Goal: Task Accomplishment & Management: Complete application form

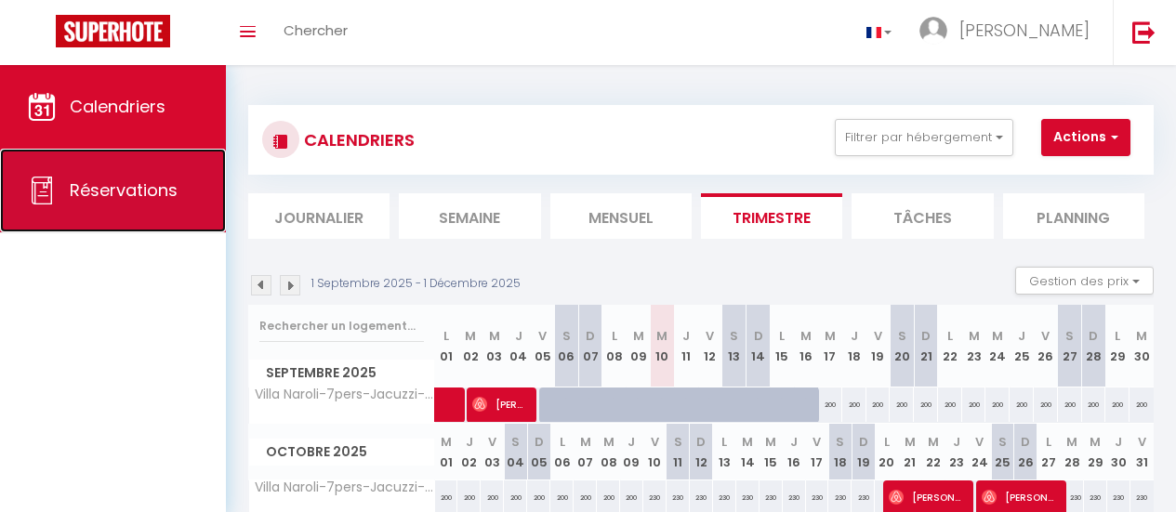
scroll to position [186, 0]
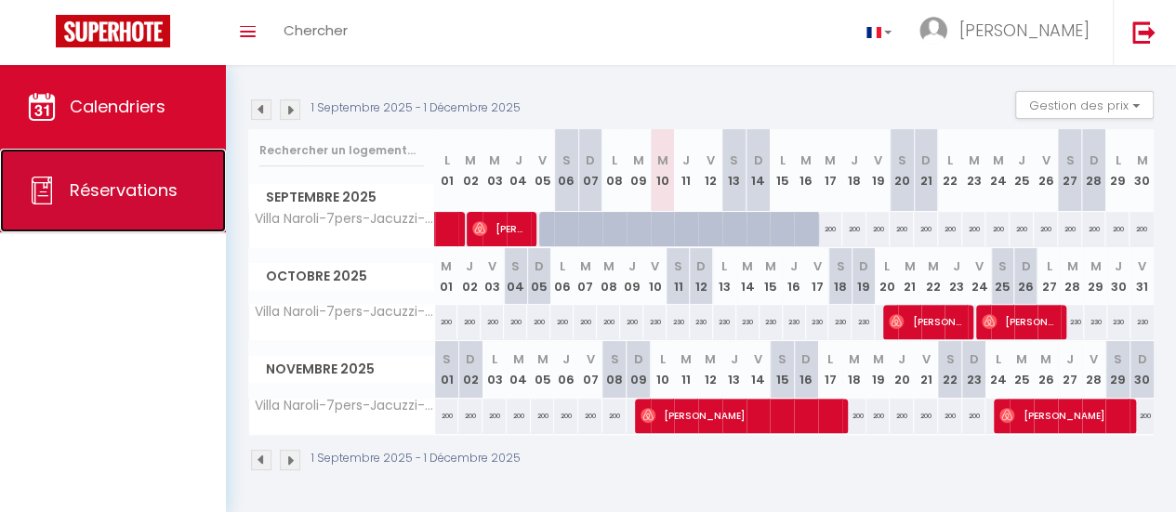
drag, startPoint x: 0, startPoint y: 0, endPoint x: 128, endPoint y: 181, distance: 222.0
click at [128, 181] on span "Réservations" at bounding box center [124, 189] width 108 height 23
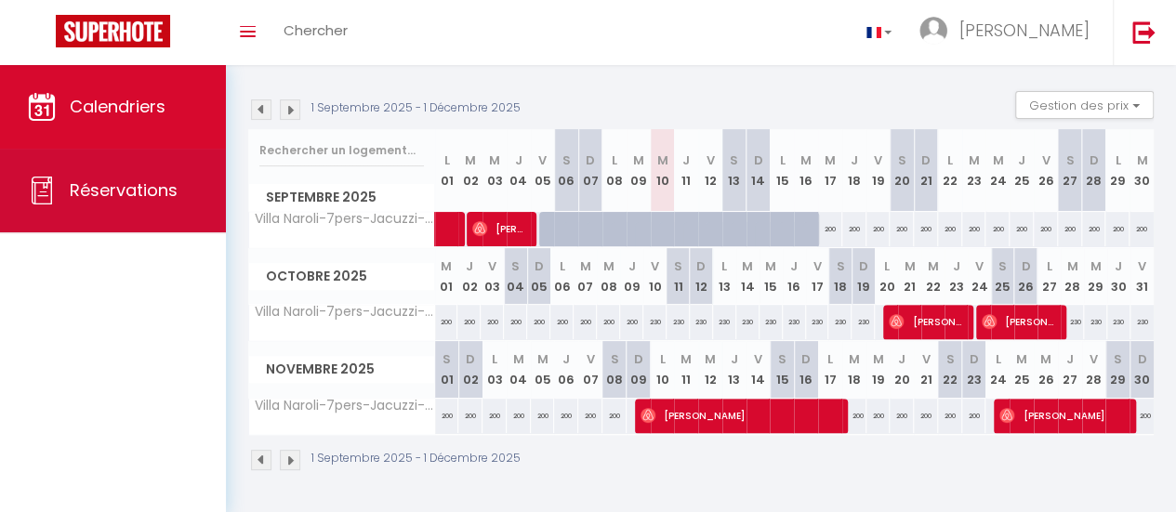
select select "not_cancelled"
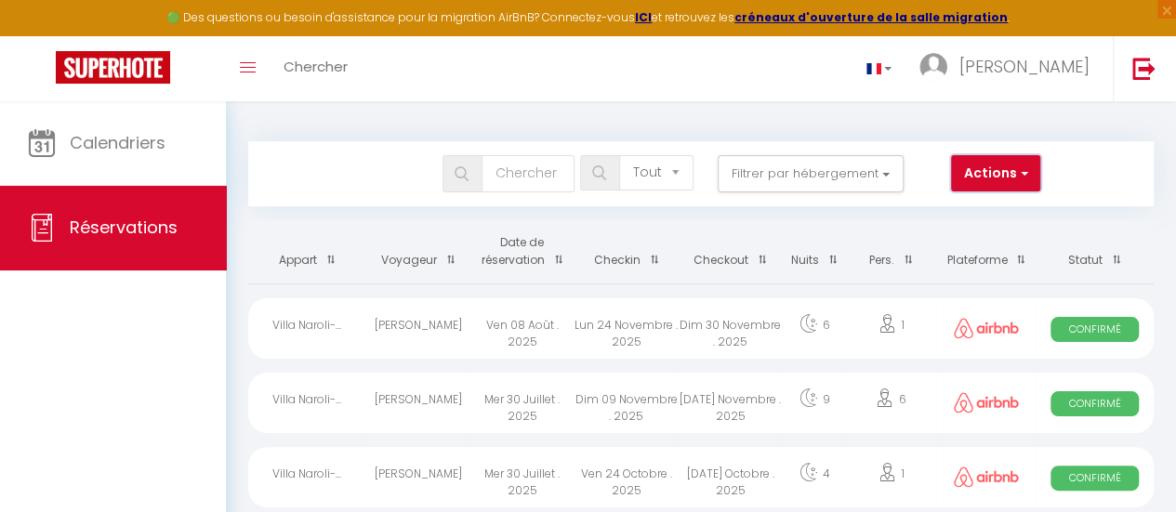
click at [1021, 178] on span "button" at bounding box center [1022, 173] width 11 height 19
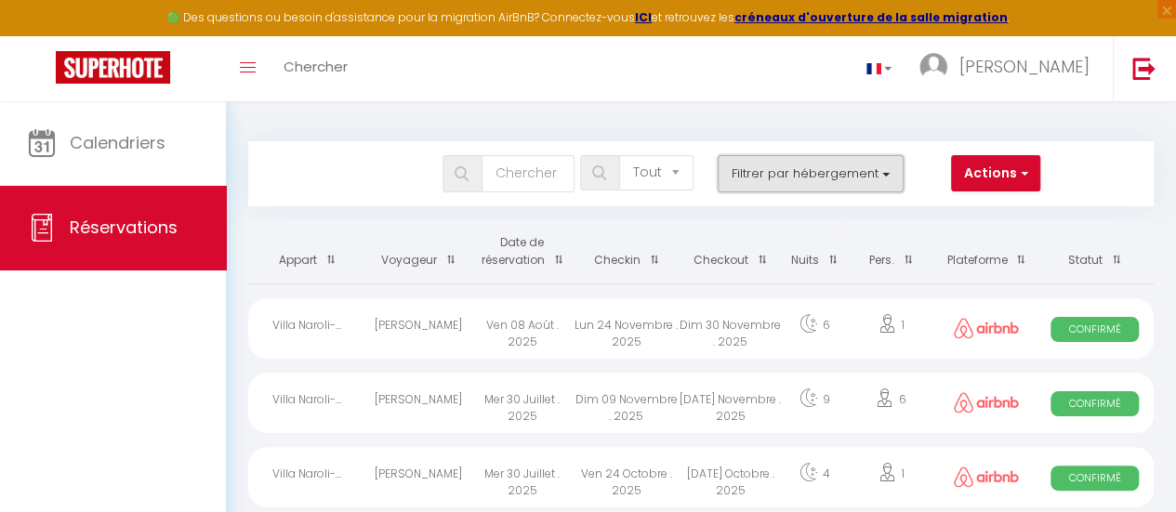
click at [885, 168] on button "Filtrer par hébergement" at bounding box center [810, 173] width 186 height 37
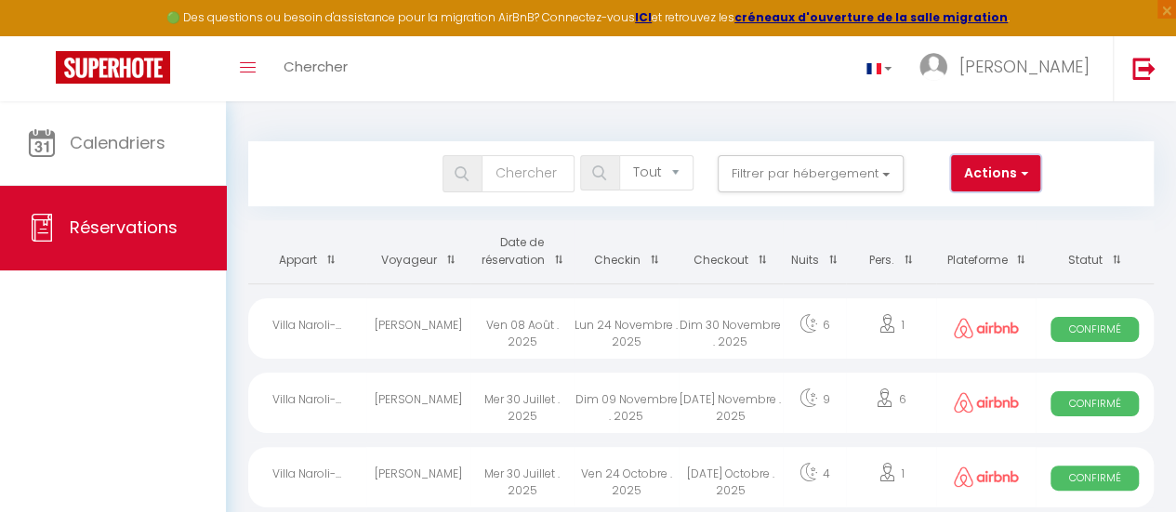
click at [995, 176] on button "Actions" at bounding box center [995, 173] width 89 height 37
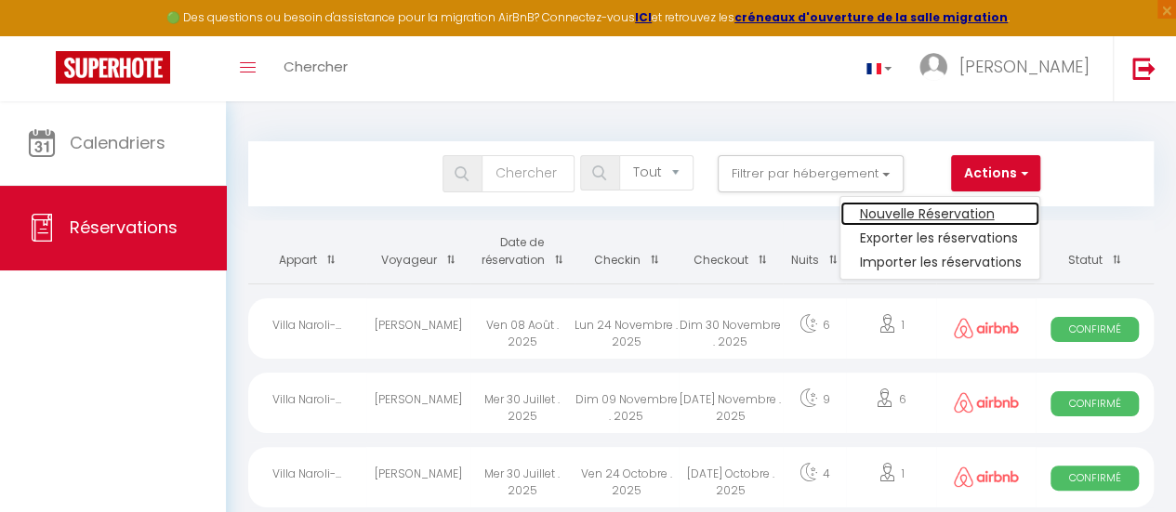
click at [952, 217] on link "Nouvelle Réservation" at bounding box center [939, 214] width 199 height 24
select select
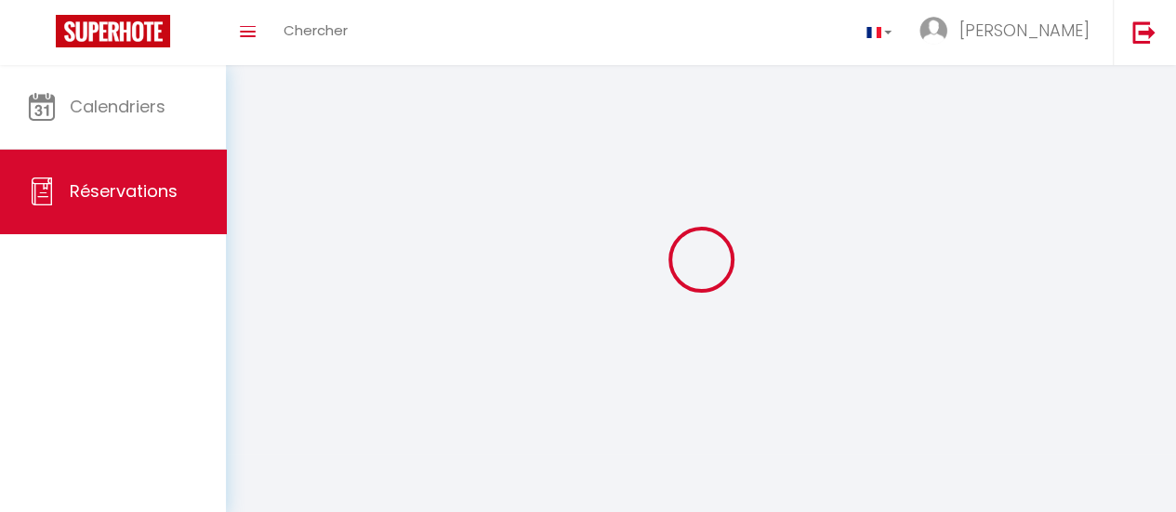
select select
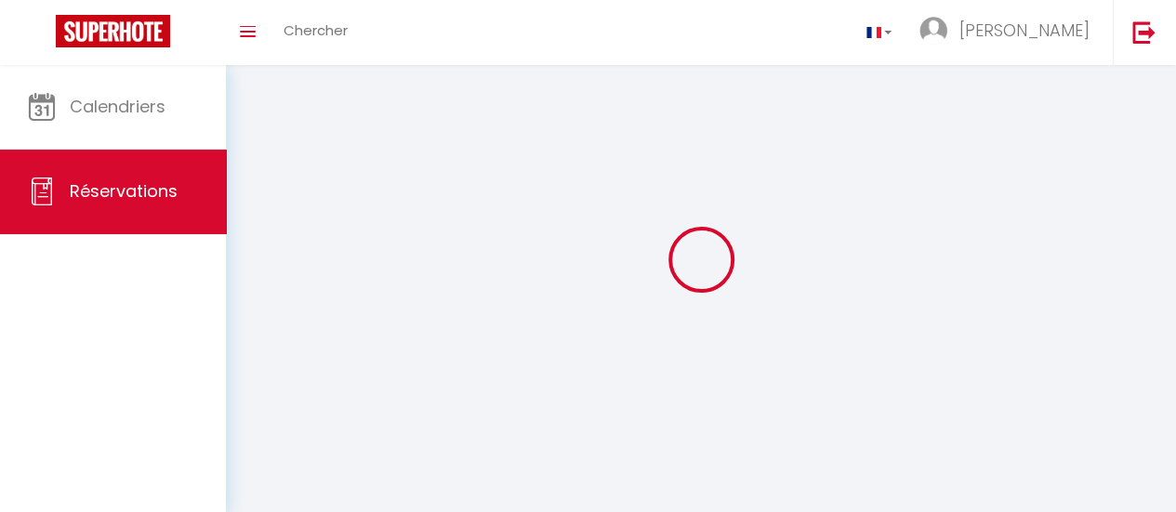
select select
checkbox input "false"
select select
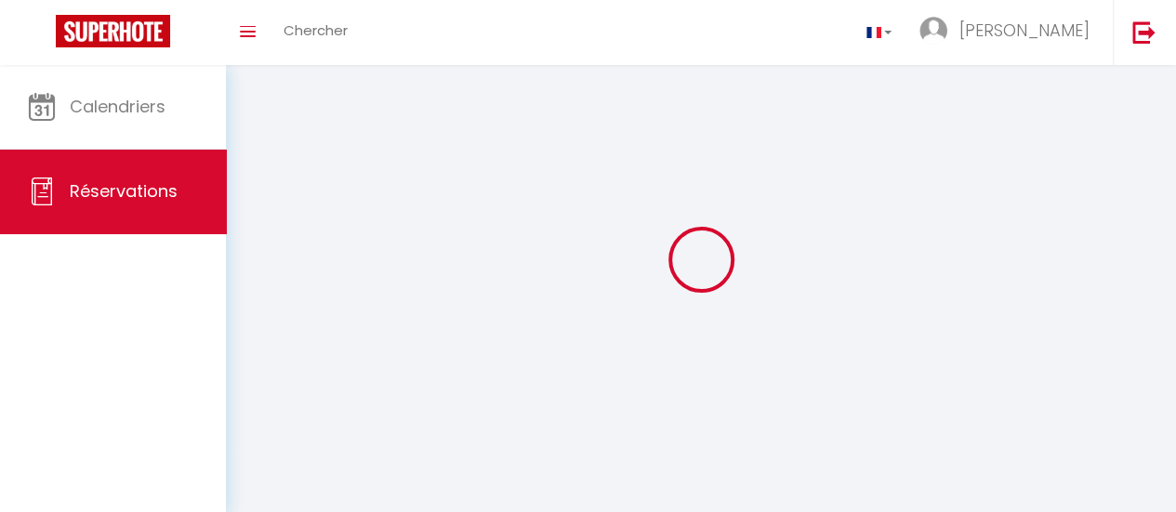
select select
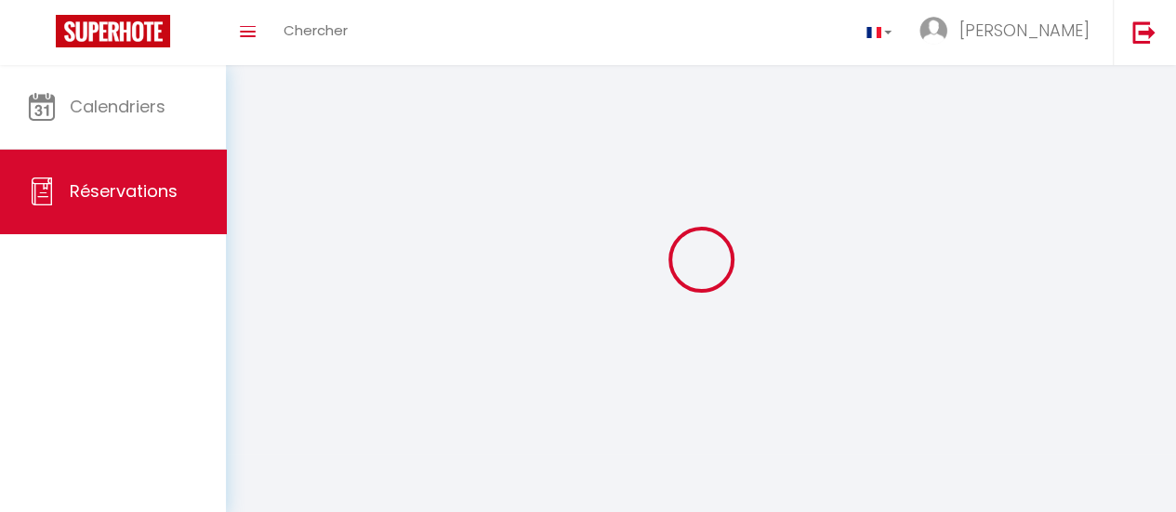
select select
checkbox input "false"
select select
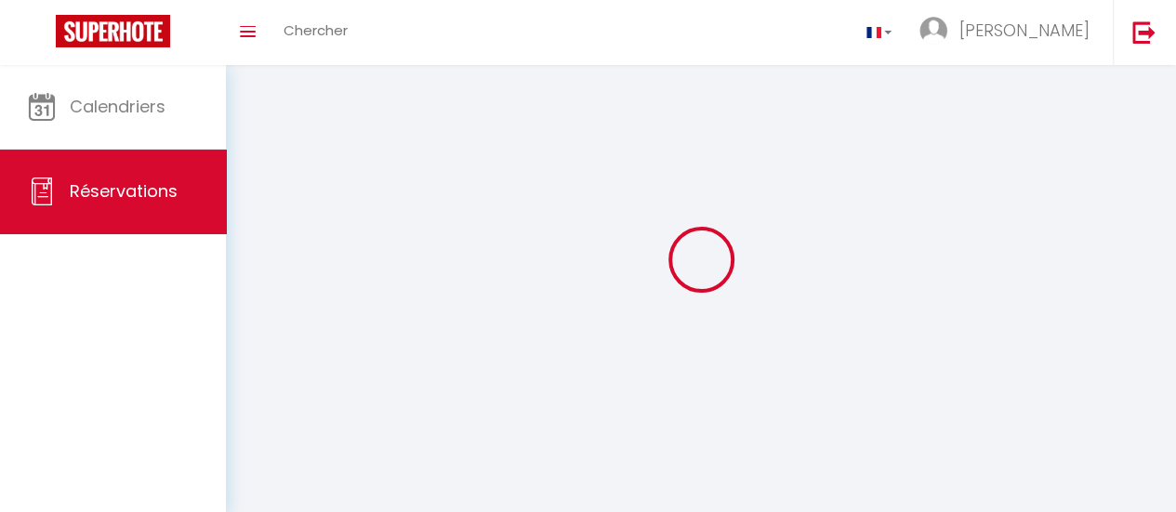
select select
checkbox input "false"
select select
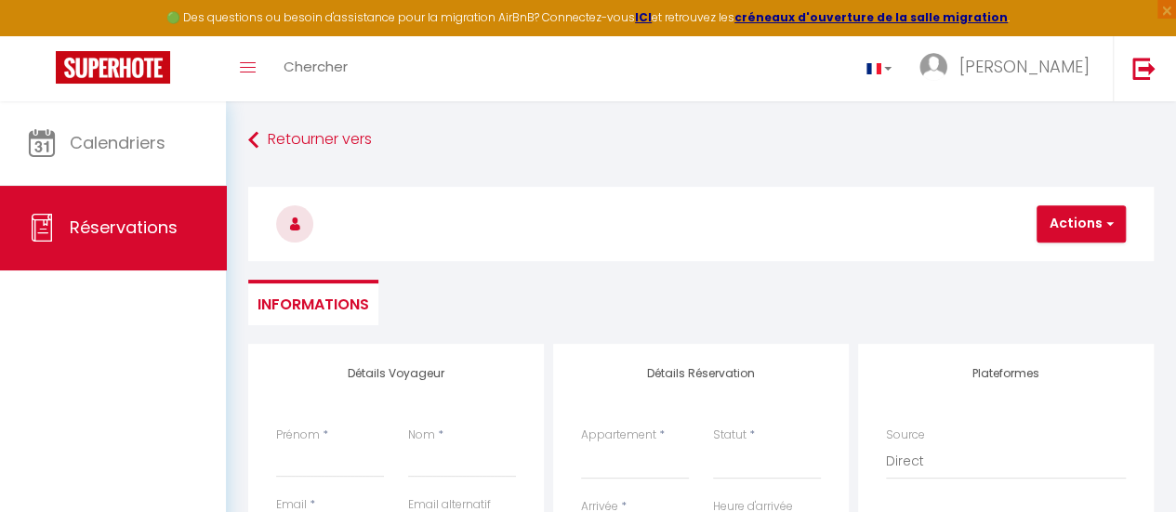
select select
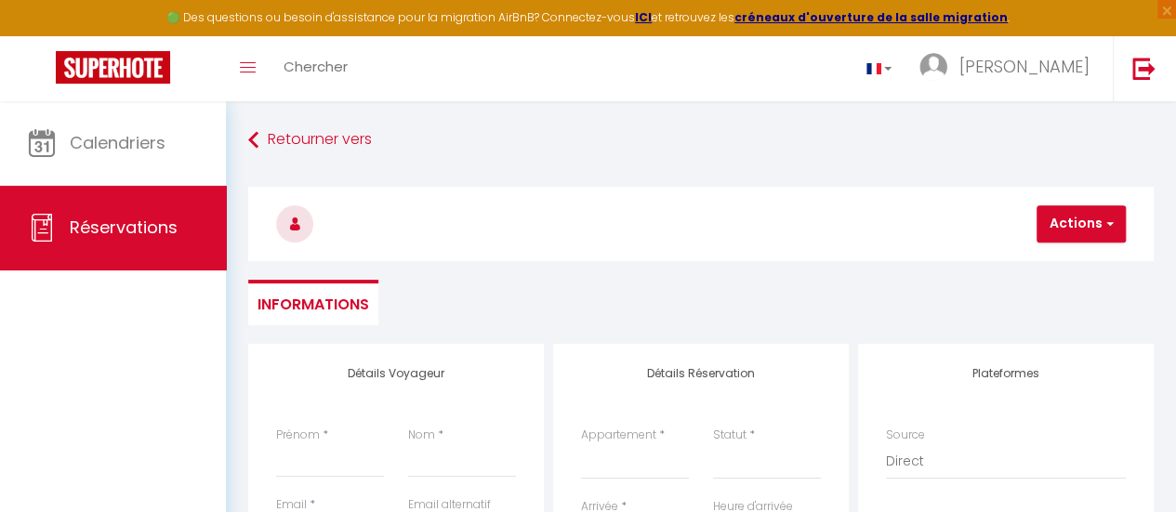
select select
checkbox input "false"
select select
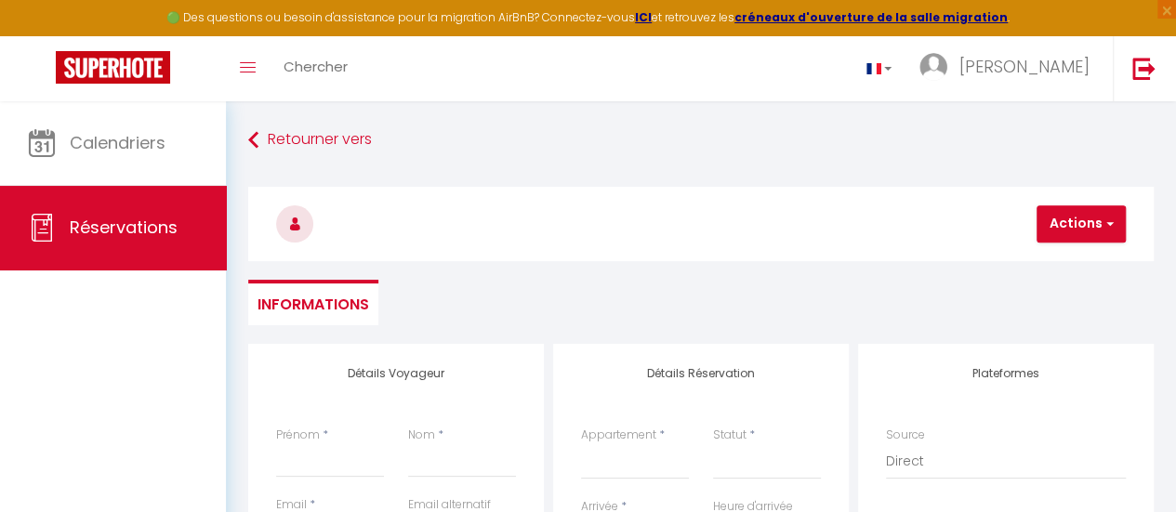
select select
checkbox input "false"
select select
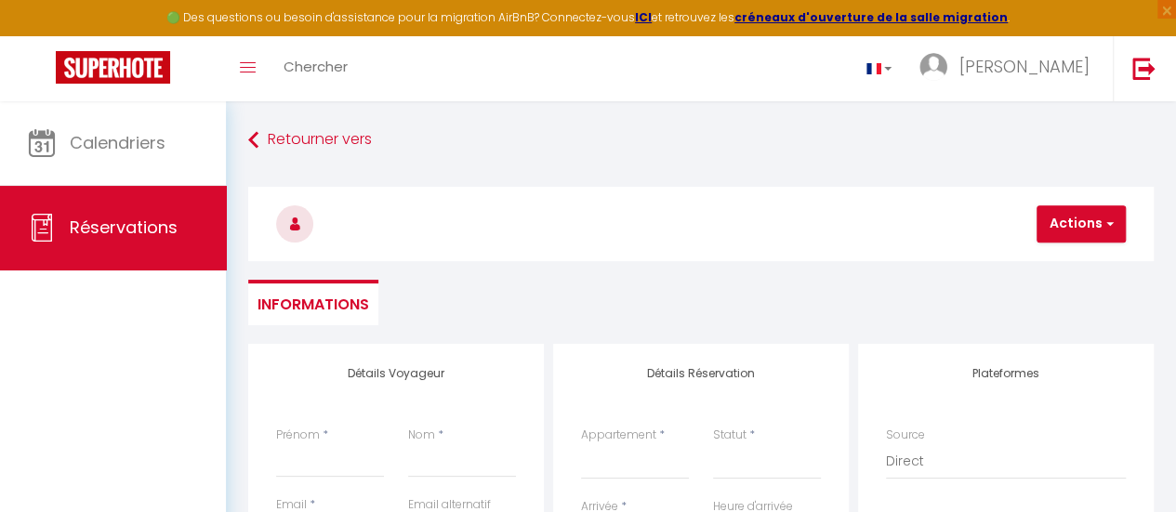
select select
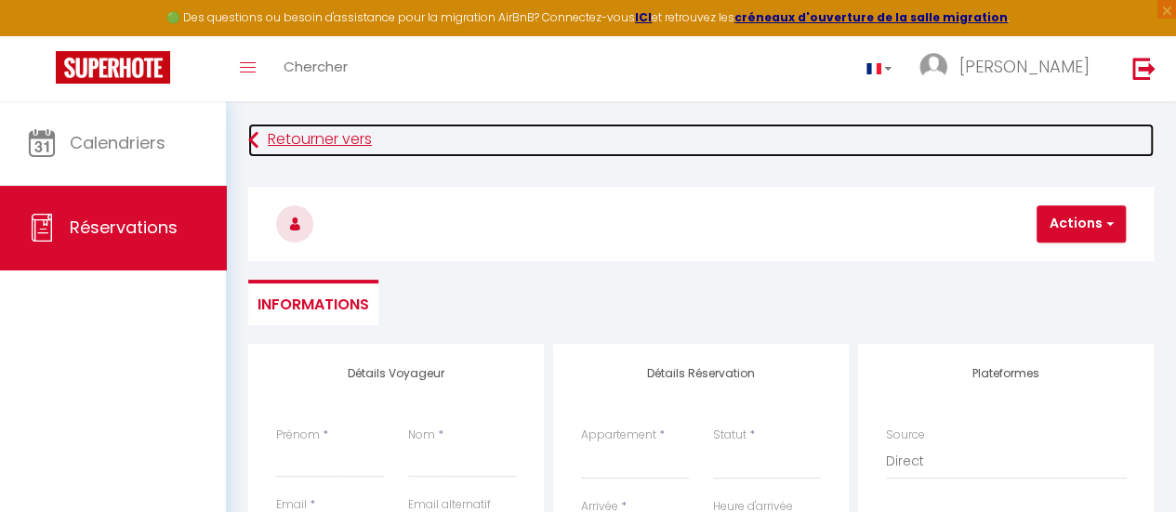
click at [308, 138] on link "Retourner vers" at bounding box center [700, 140] width 905 height 33
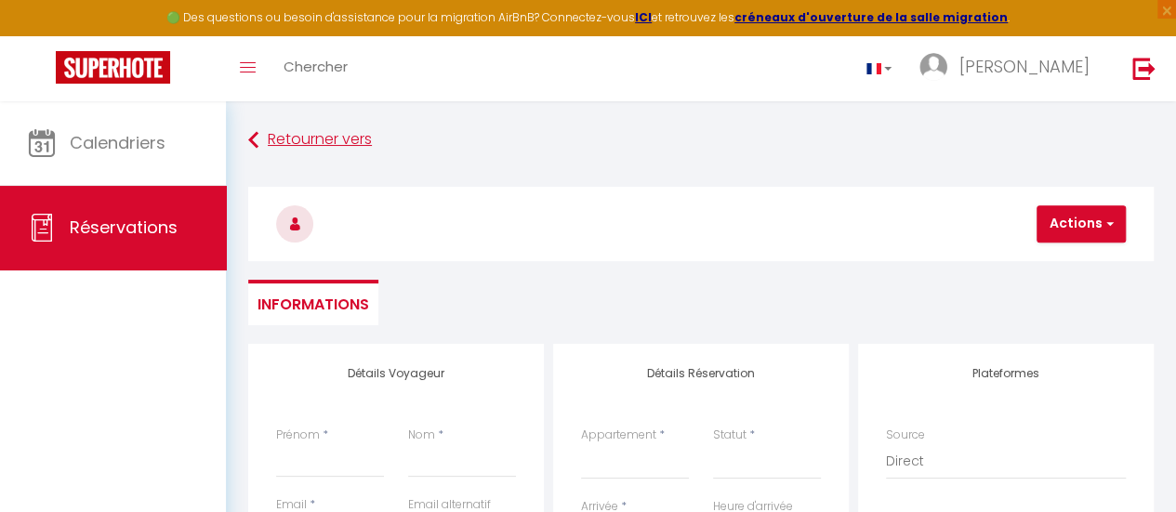
select select "not_cancelled"
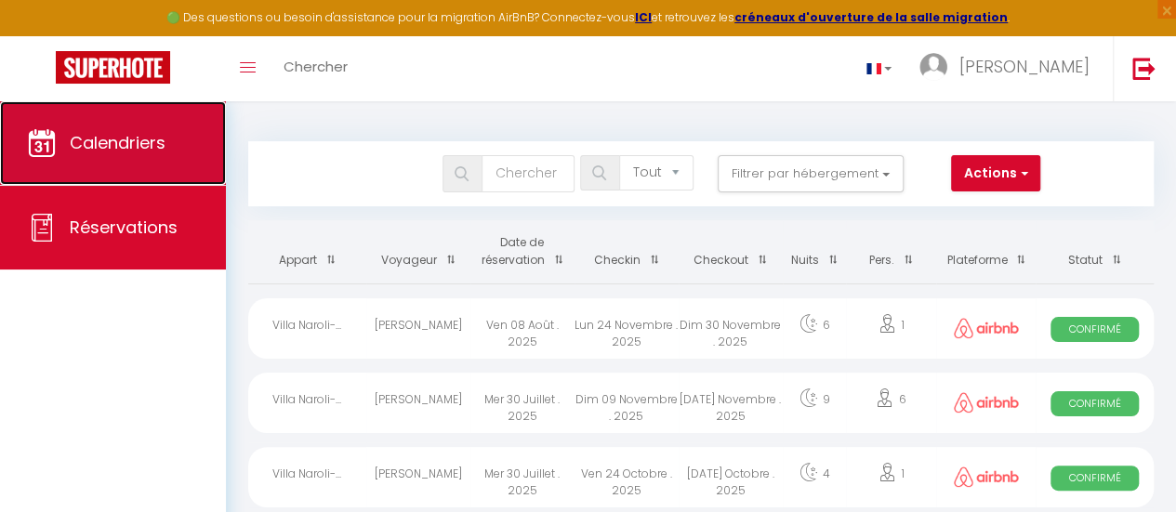
click at [141, 138] on span "Calendriers" at bounding box center [118, 142] width 96 height 23
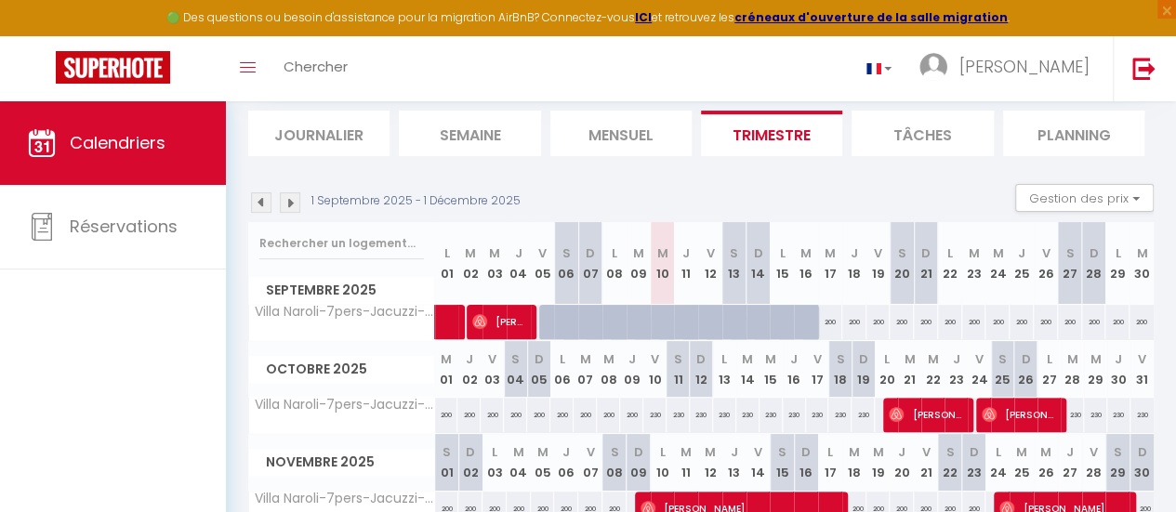
scroll to position [117, 0]
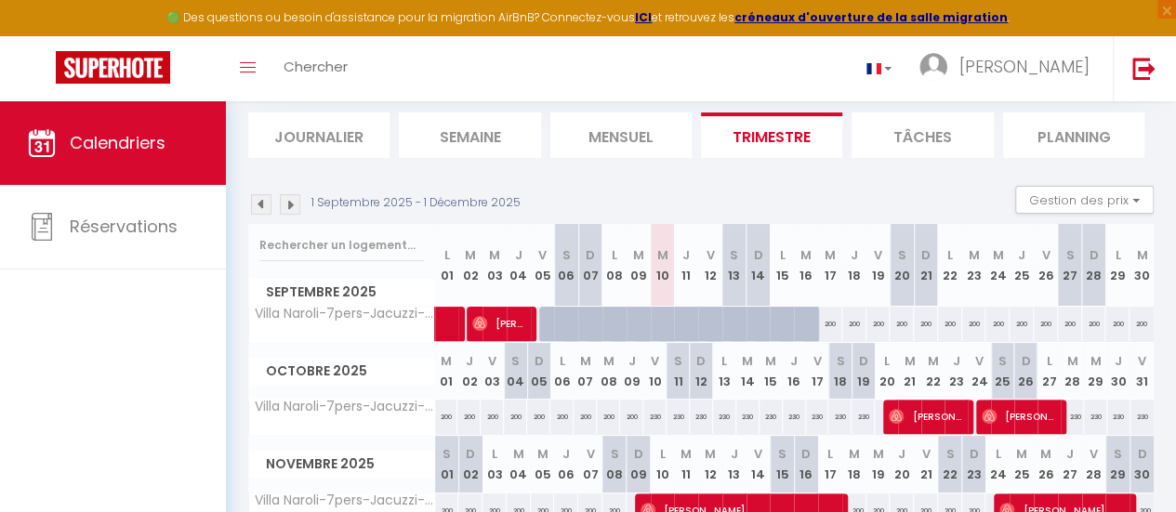
click at [284, 205] on img at bounding box center [290, 204] width 20 height 20
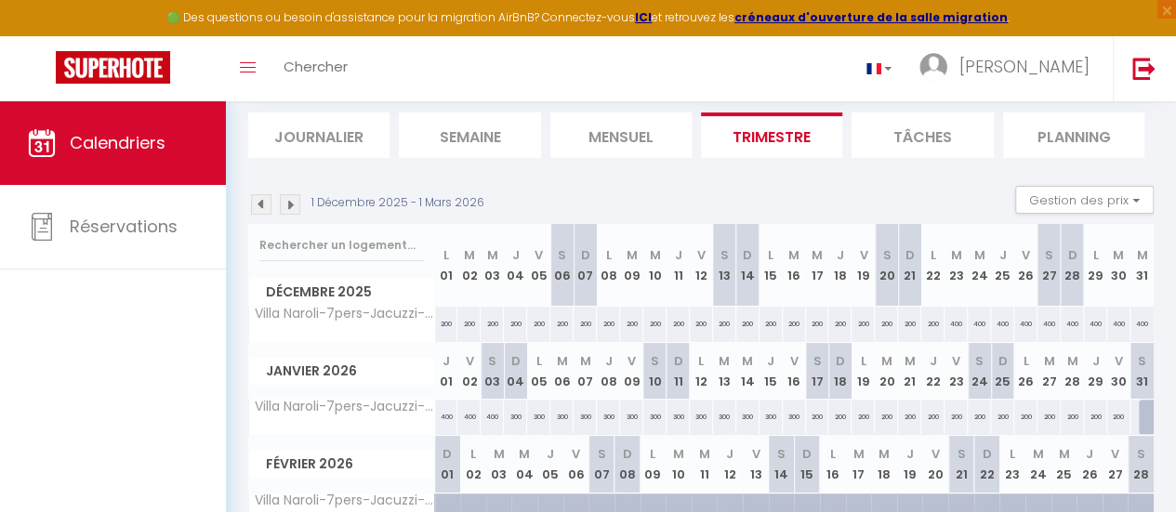
click at [259, 202] on img at bounding box center [261, 204] width 20 height 20
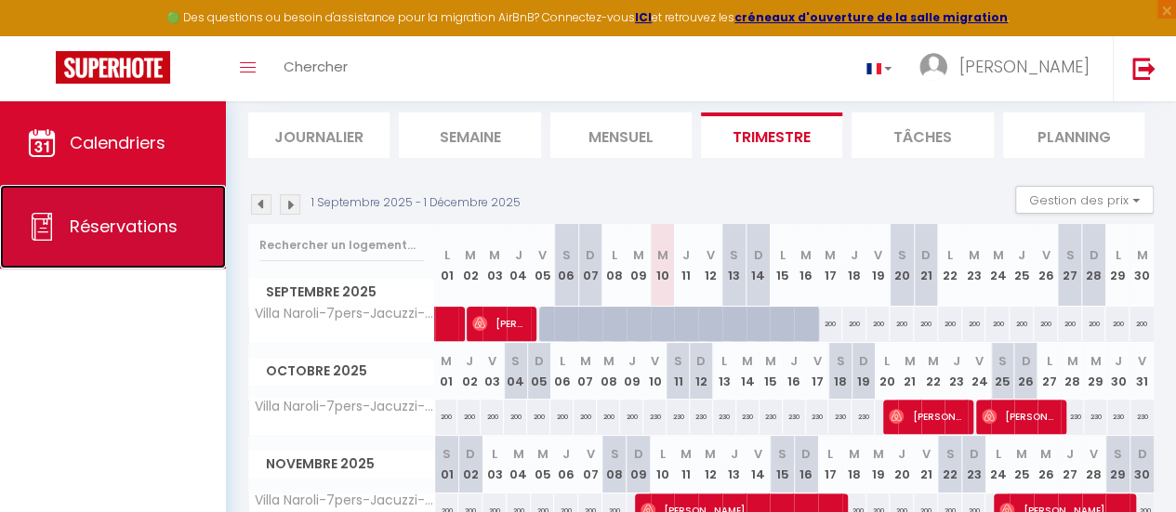
click at [151, 218] on span "Réservations" at bounding box center [124, 226] width 108 height 23
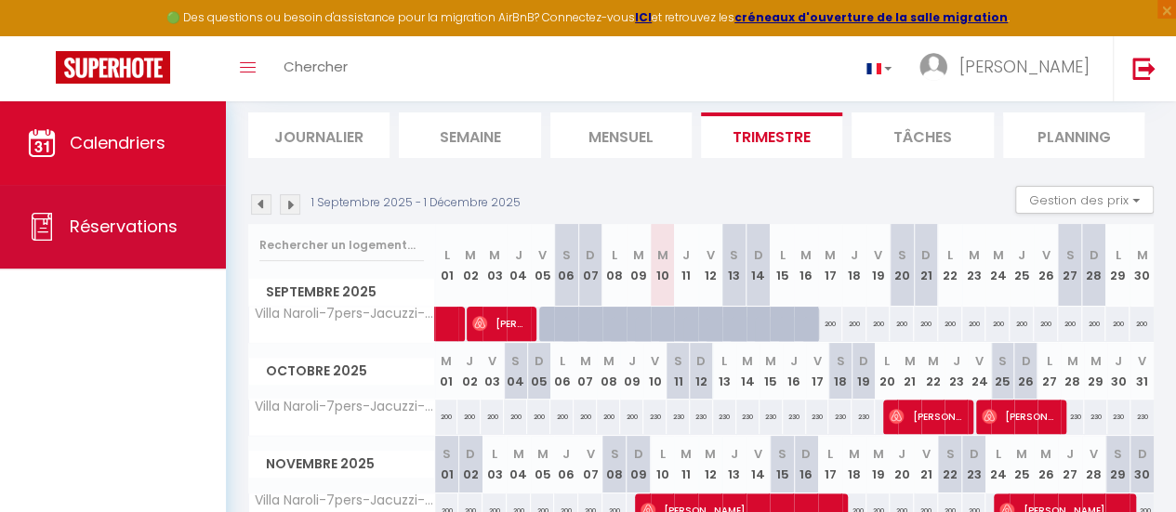
select select "not_cancelled"
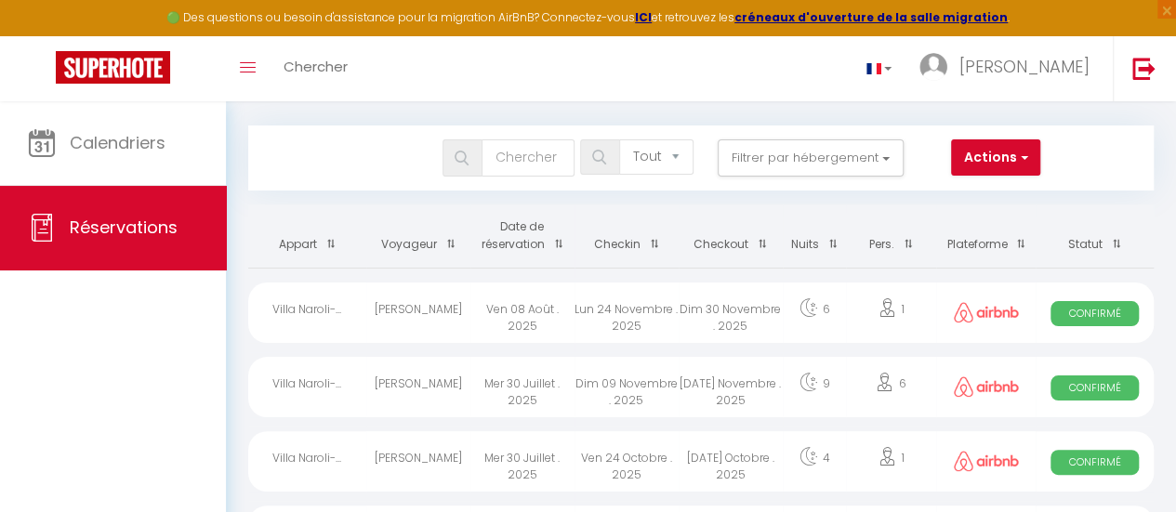
scroll to position [8, 0]
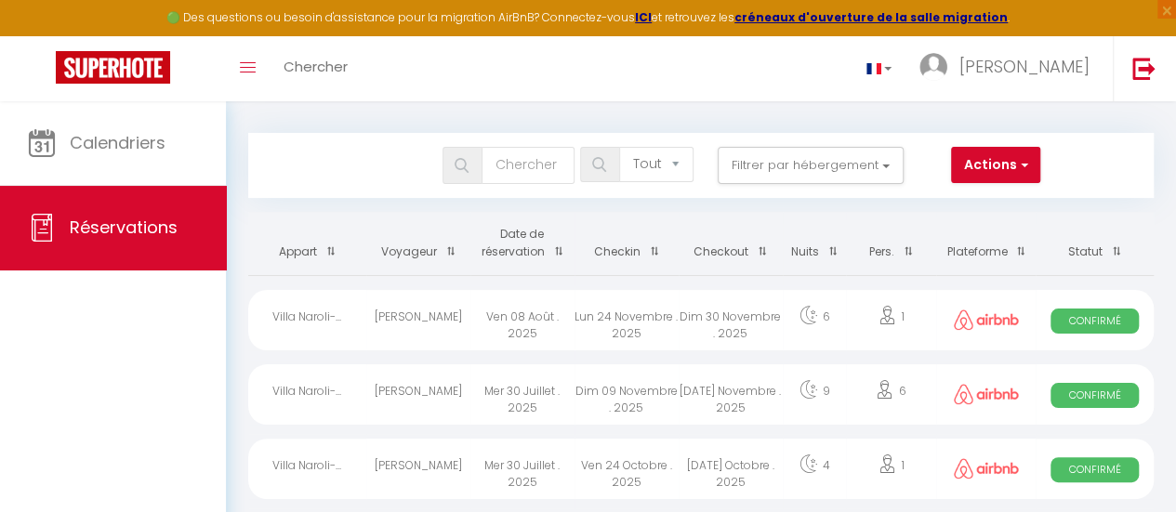
click at [528, 241] on th "Date de réservation" at bounding box center [522, 243] width 104 height 63
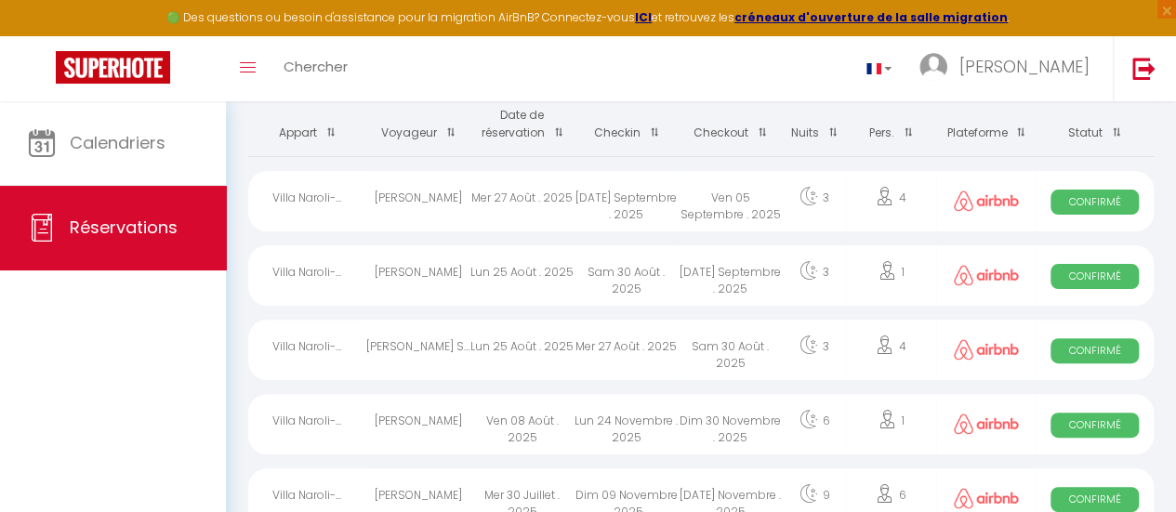
scroll to position [149, 0]
